Goal: Transaction & Acquisition: Book appointment/travel/reservation

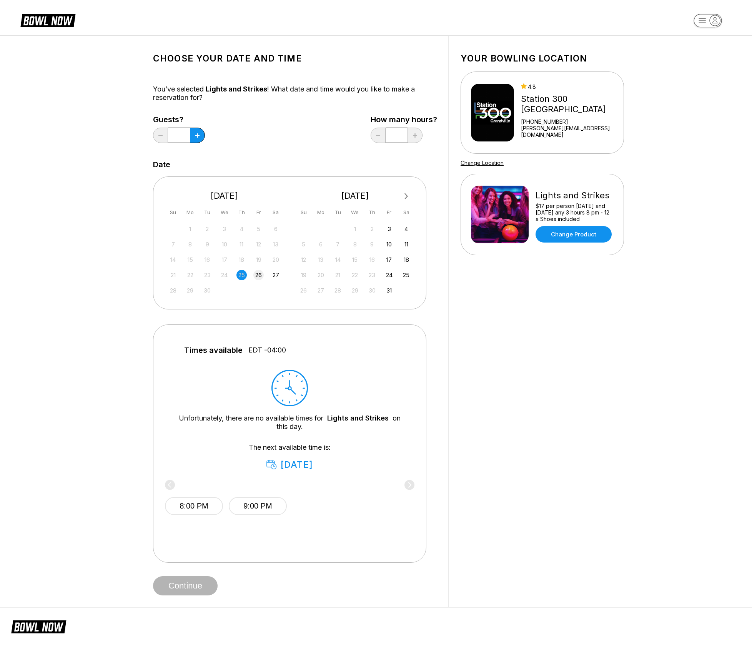
click at [260, 277] on div "26" at bounding box center [258, 275] width 10 height 10
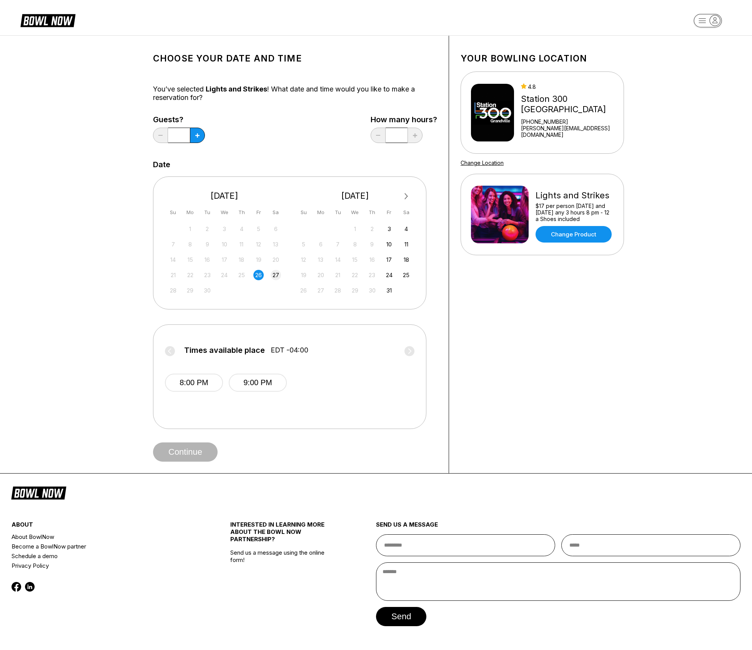
click at [275, 276] on div "27" at bounding box center [276, 275] width 10 height 10
click at [606, 330] on div "Your bowling location 4.8 Station [GEOGRAPHIC_DATA] [PHONE_NUMBER] [PERSON_NAME…" at bounding box center [542, 254] width 186 height 437
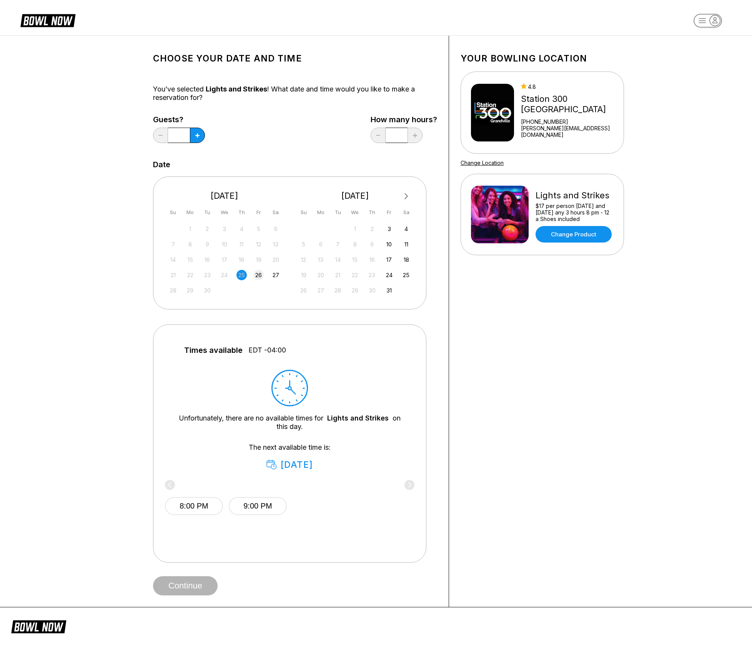
click at [257, 273] on div "26" at bounding box center [258, 275] width 10 height 10
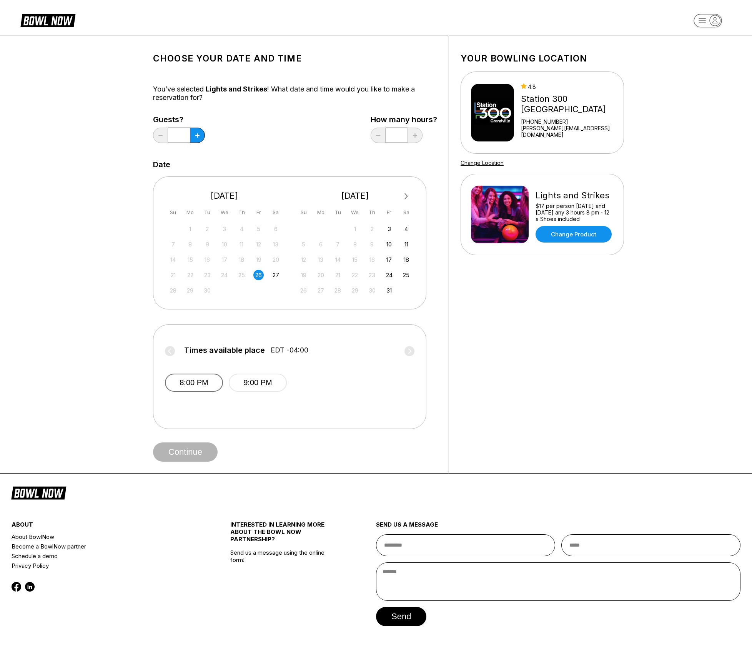
click at [198, 380] on button "8:00 PM" at bounding box center [194, 382] width 58 height 18
click at [193, 454] on button "Continue" at bounding box center [185, 451] width 65 height 19
